Goal: Browse casually: Explore the website without a specific task or goal

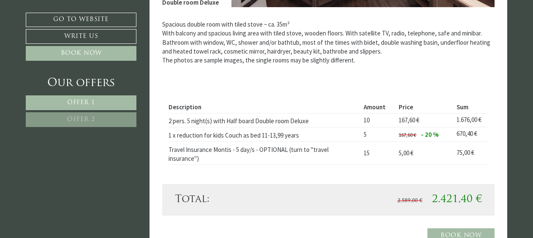
scroll to position [410, 0]
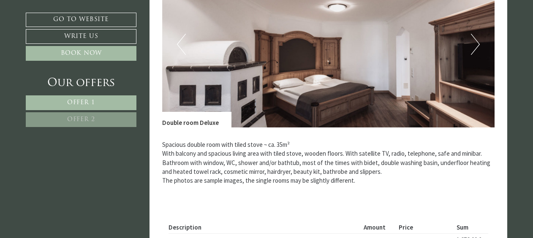
click at [473, 47] on button "Next" at bounding box center [475, 44] width 9 height 21
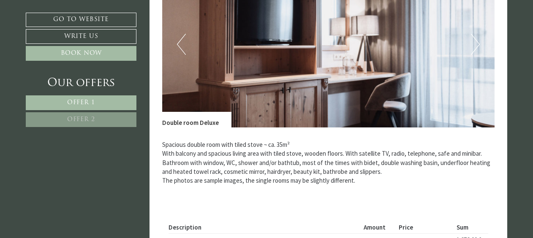
click at [473, 47] on button "Next" at bounding box center [475, 44] width 9 height 21
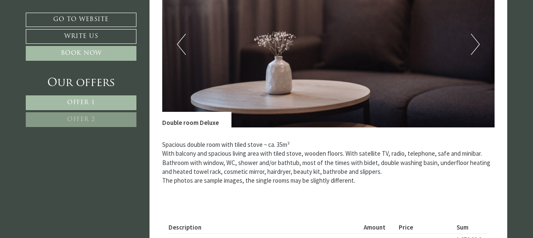
click at [473, 47] on button "Next" at bounding box center [475, 44] width 9 height 21
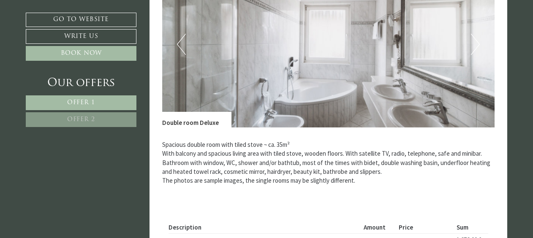
click at [473, 47] on button "Next" at bounding box center [475, 44] width 9 height 21
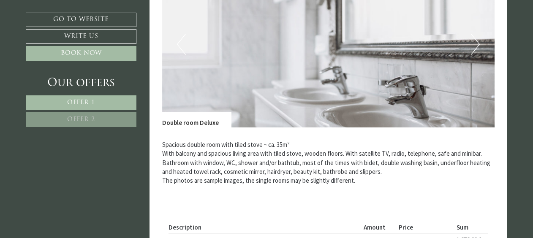
click at [473, 47] on button "Next" at bounding box center [475, 44] width 9 height 21
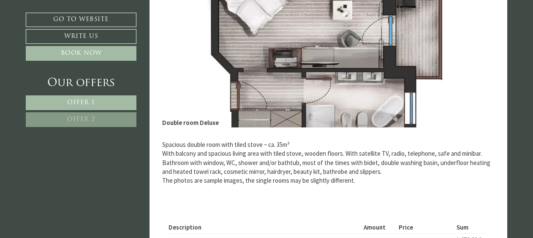
click at [473, 47] on button "Next" at bounding box center [475, 44] width 9 height 21
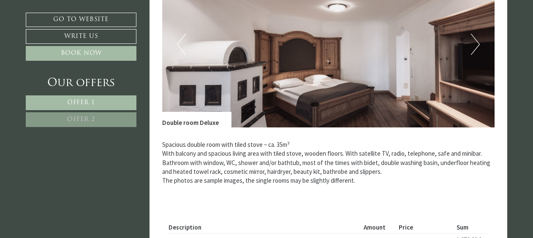
click at [473, 47] on button "Next" at bounding box center [475, 44] width 9 height 21
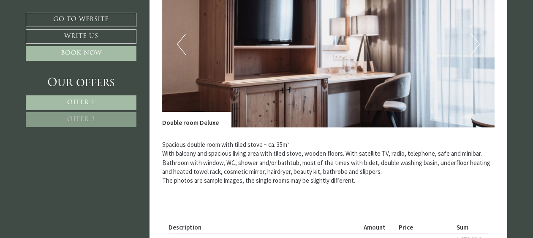
click at [473, 47] on button "Next" at bounding box center [475, 44] width 9 height 21
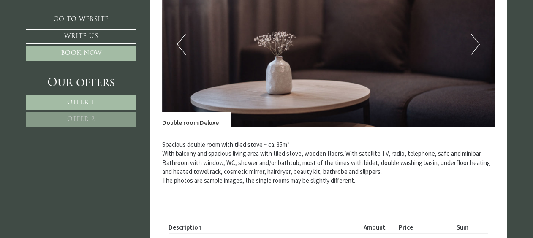
click at [473, 47] on button "Next" at bounding box center [475, 44] width 9 height 21
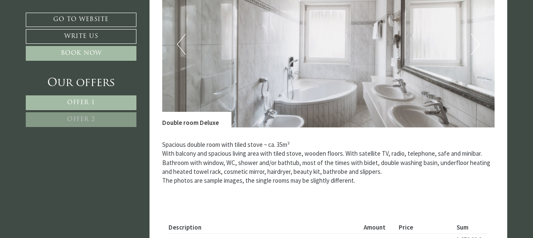
click at [473, 47] on button "Next" at bounding box center [475, 44] width 9 height 21
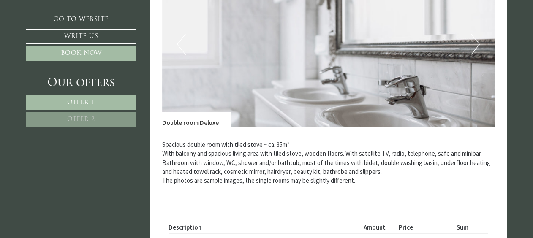
click at [473, 47] on button "Next" at bounding box center [475, 44] width 9 height 21
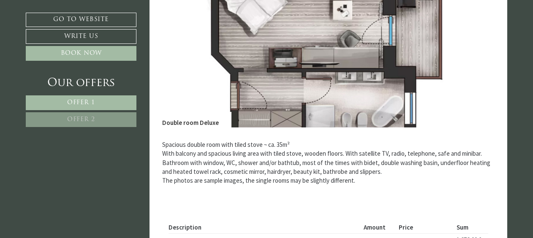
click at [473, 47] on button "Next" at bounding box center [475, 44] width 9 height 21
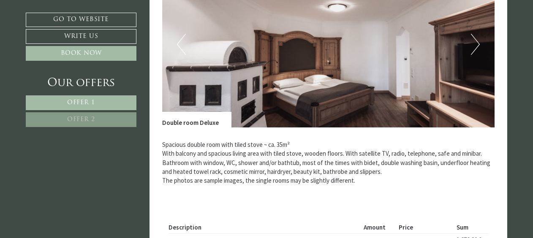
click at [473, 47] on button "Next" at bounding box center [475, 44] width 9 height 21
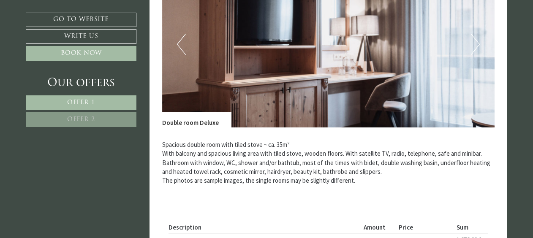
click at [473, 47] on button "Next" at bounding box center [475, 44] width 9 height 21
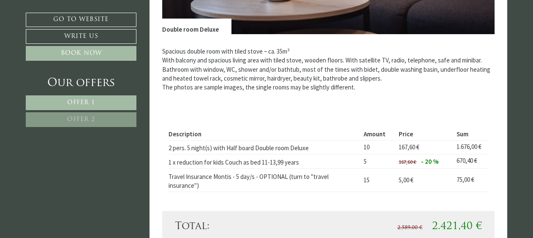
scroll to position [558, 0]
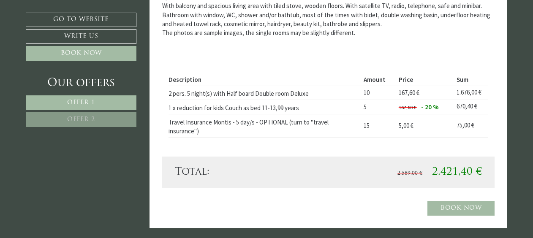
click at [427, 118] on td "5,00 €" at bounding box center [424, 125] width 58 height 23
